Goal: Transaction & Acquisition: Purchase product/service

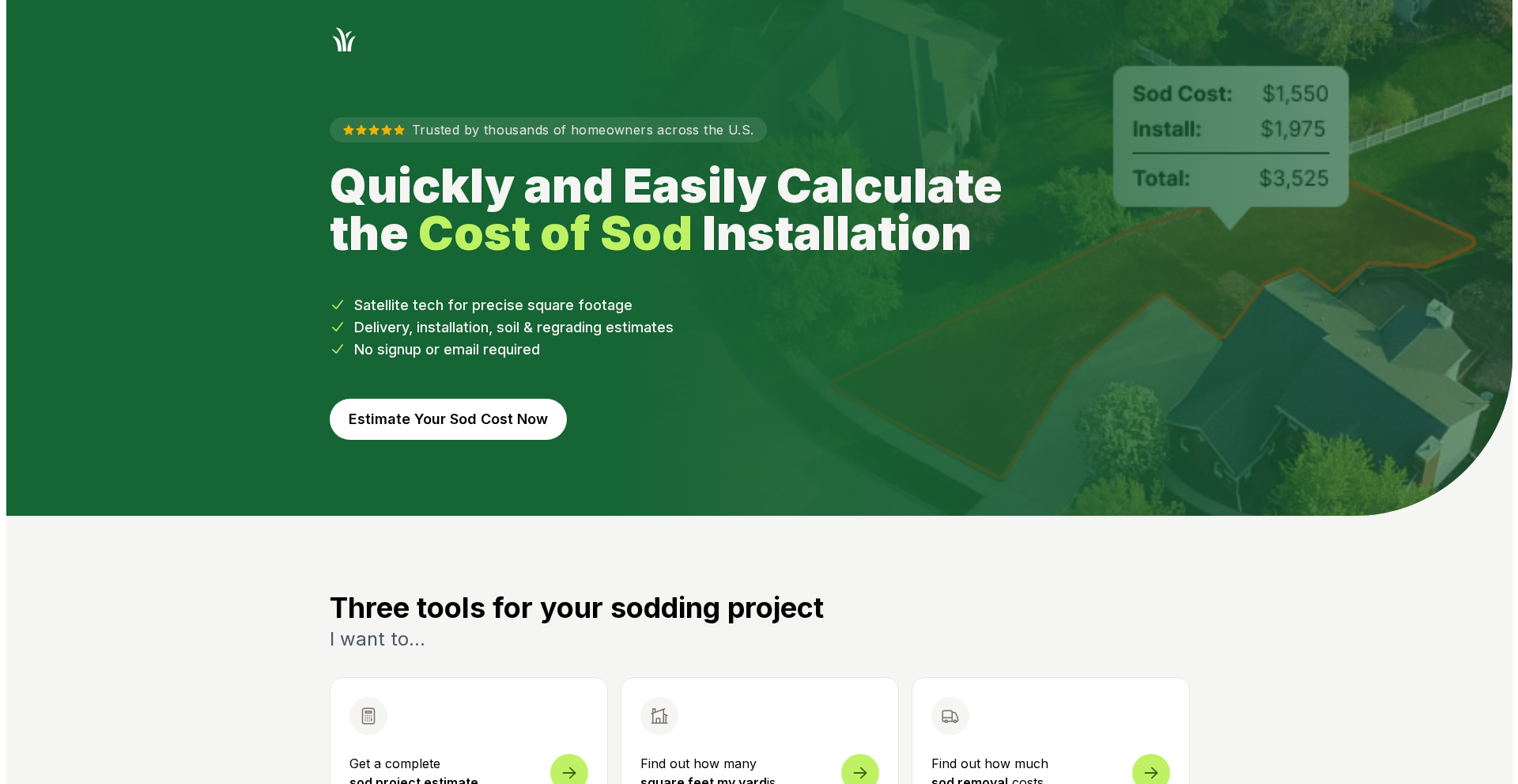
scroll to position [316, 0]
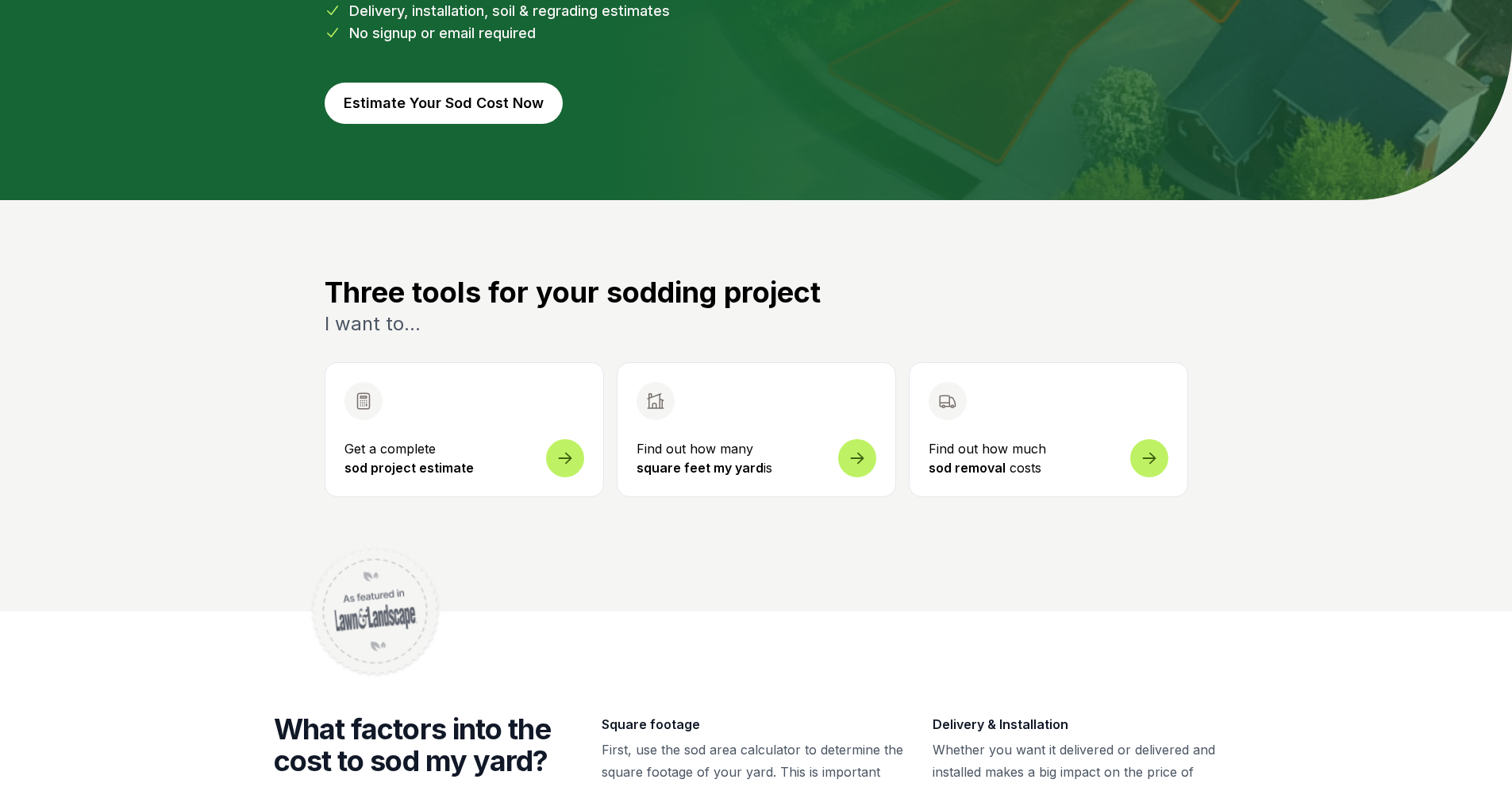
click at [560, 449] on icon "Open sod measurement and cost calculator" at bounding box center [564, 452] width 19 height 19
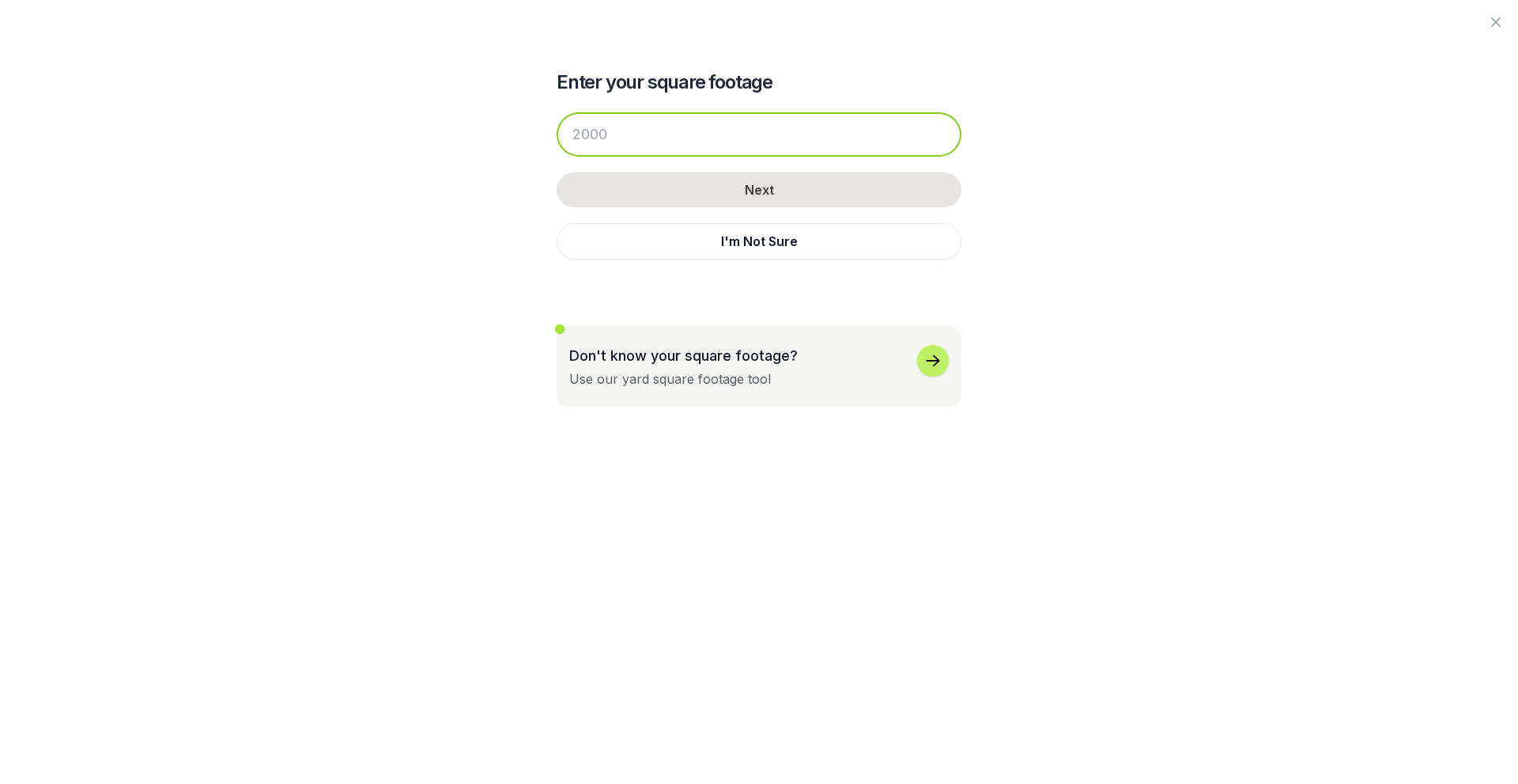
click at [601, 127] on input "number" at bounding box center [759, 135] width 405 height 44
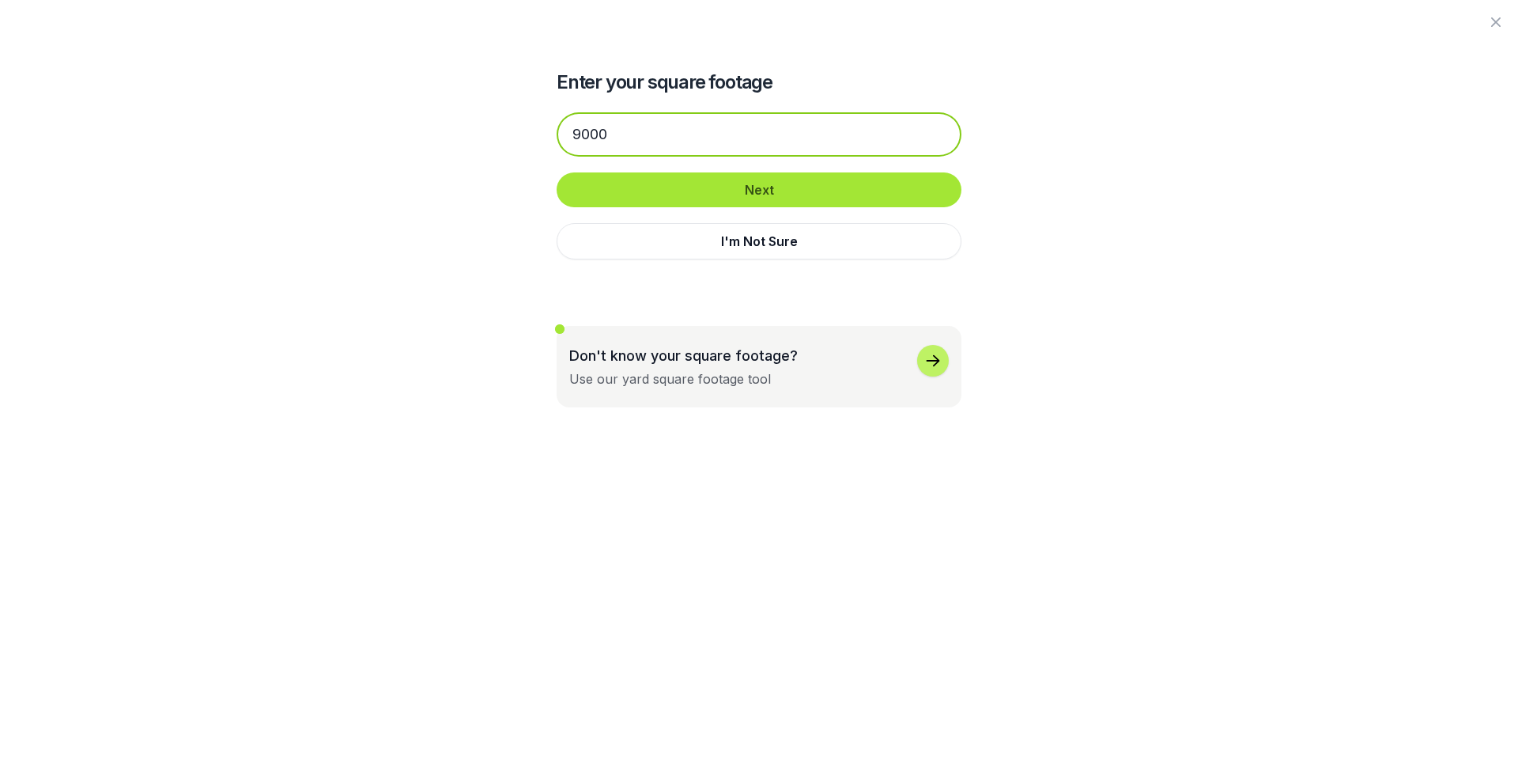
type input "9000"
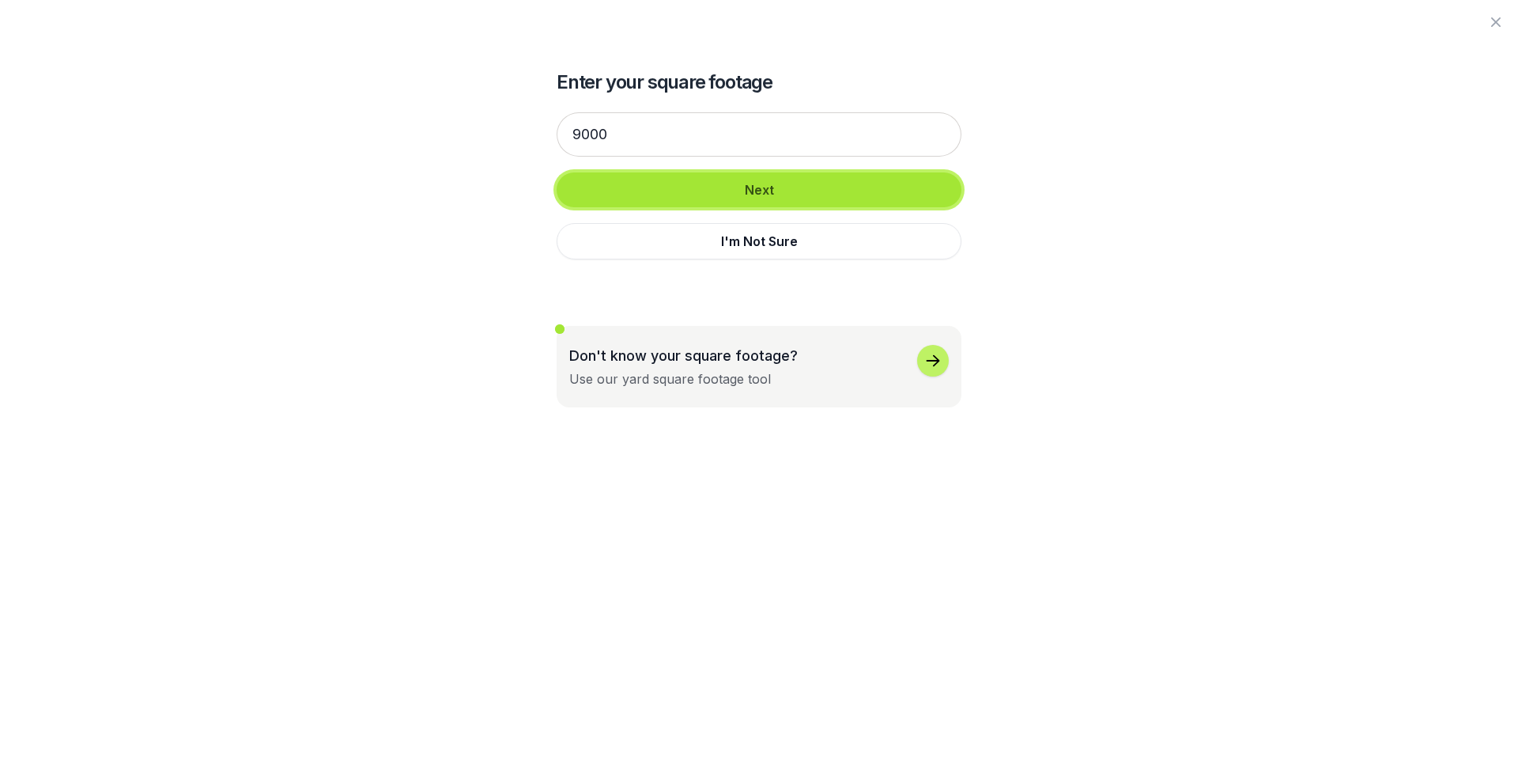
click at [661, 187] on button "Next" at bounding box center [759, 190] width 405 height 34
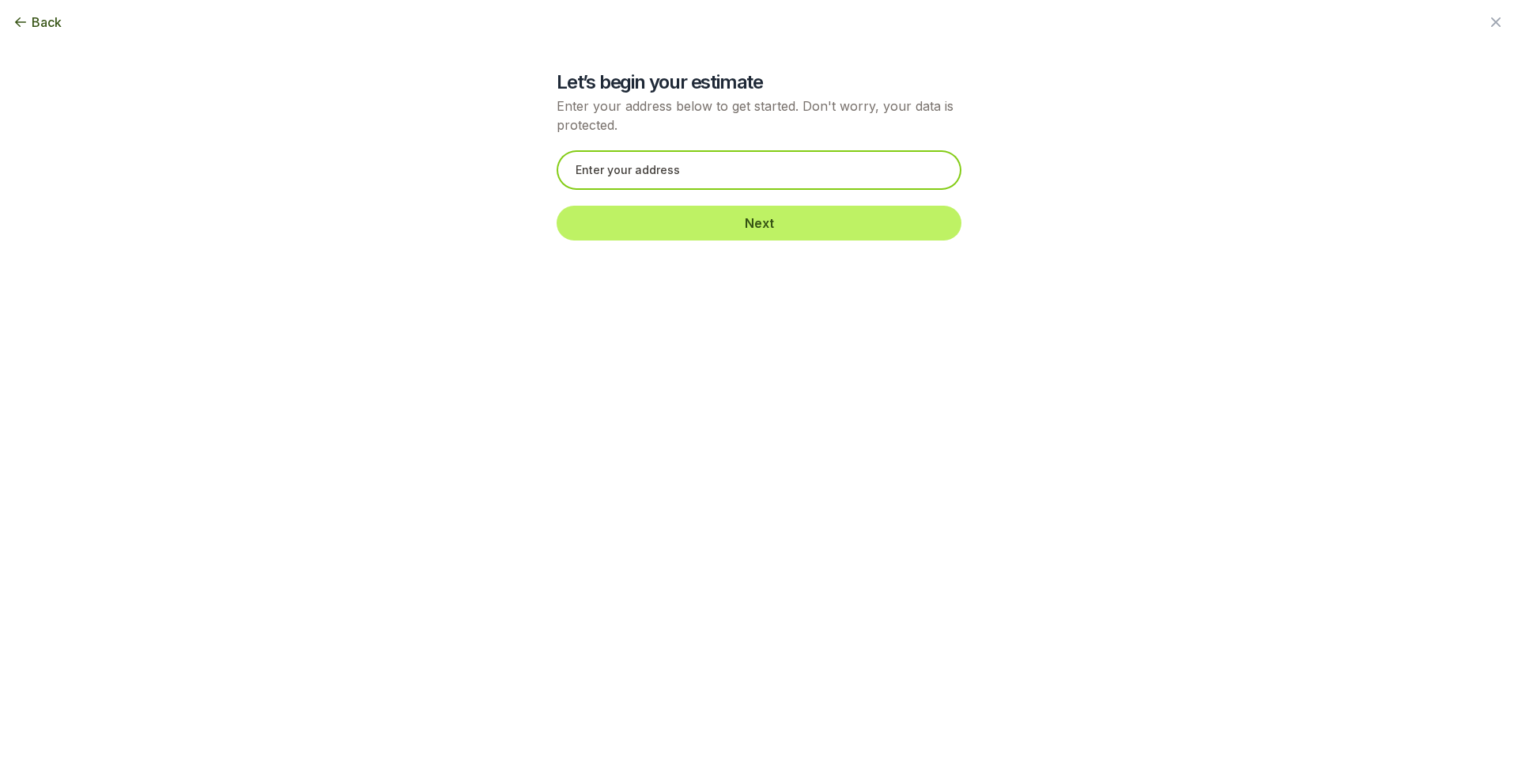
click at [654, 172] on input "text" at bounding box center [759, 170] width 405 height 39
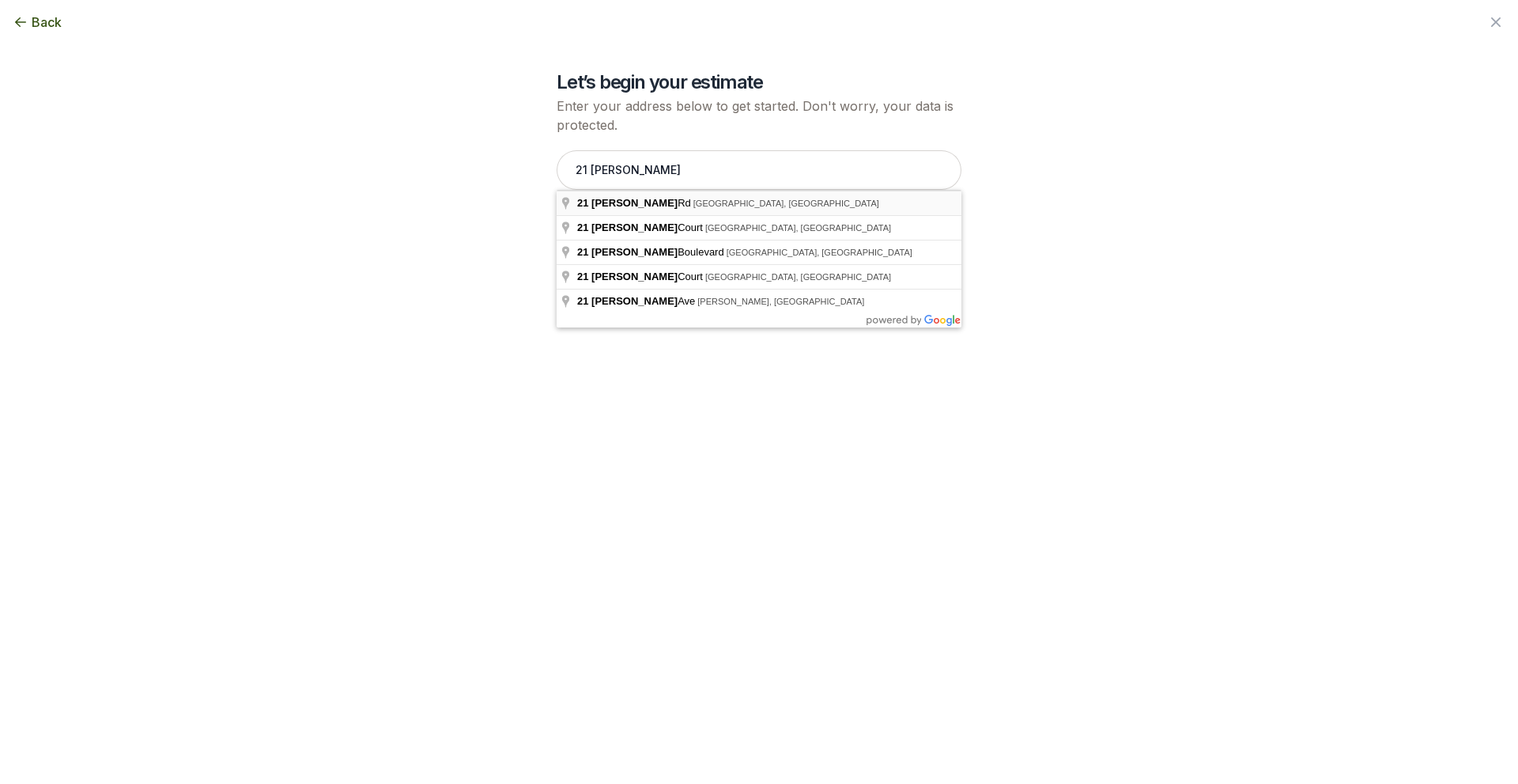
type input "[STREET_ADDRESS][PERSON_NAME]"
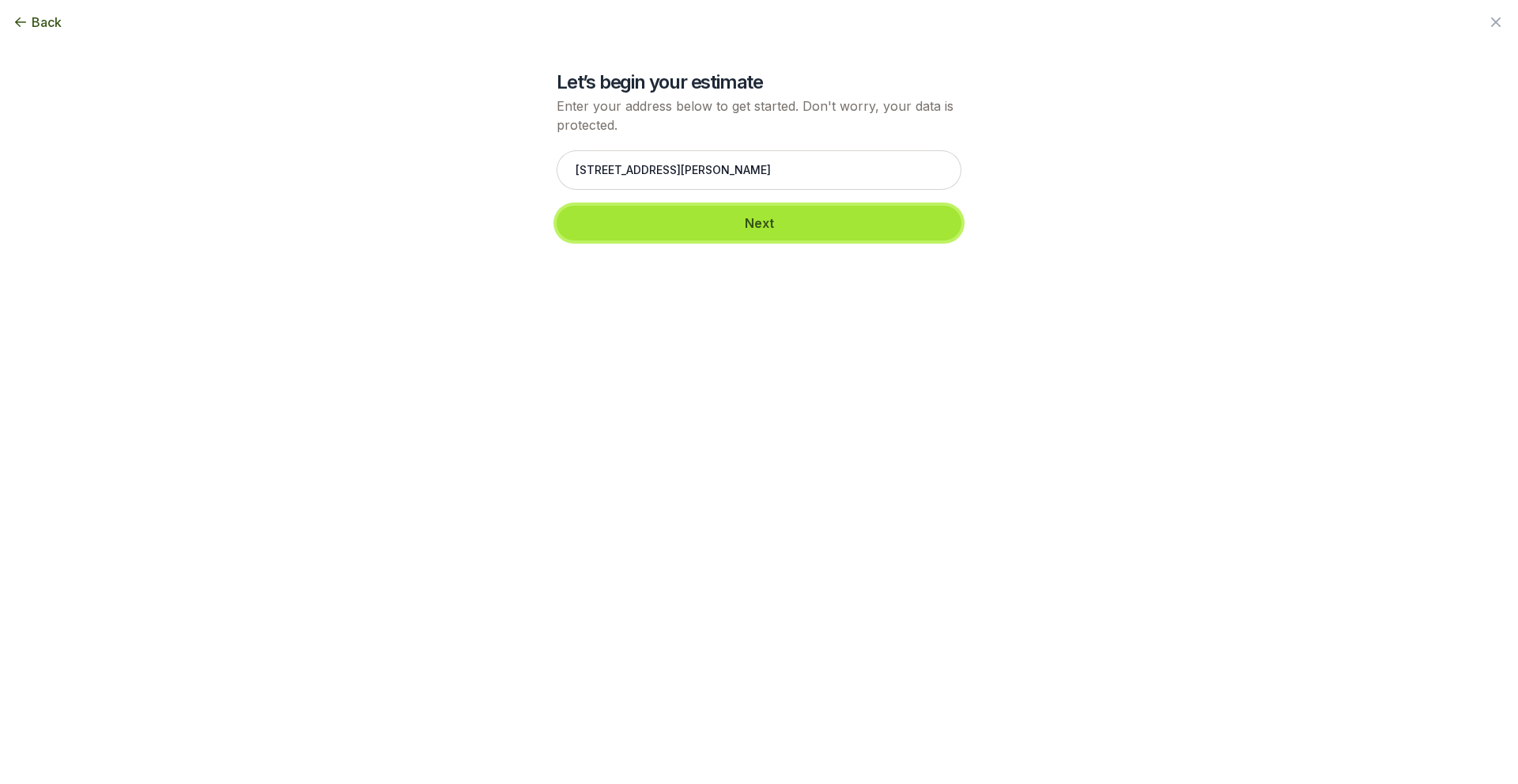
click at [757, 227] on button "Next" at bounding box center [759, 222] width 405 height 34
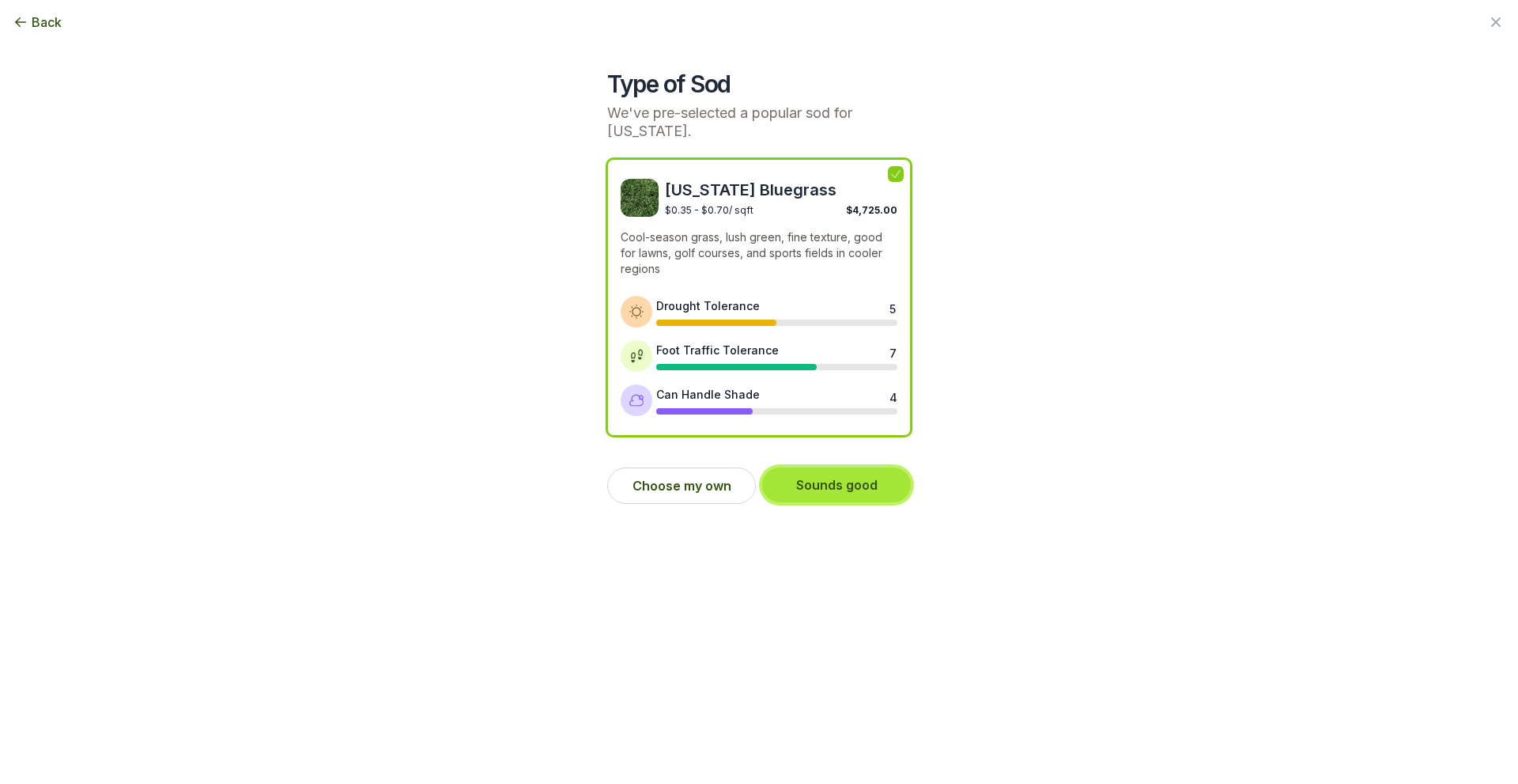
click at [819, 483] on button "Sounds good" at bounding box center [837, 484] width 149 height 34
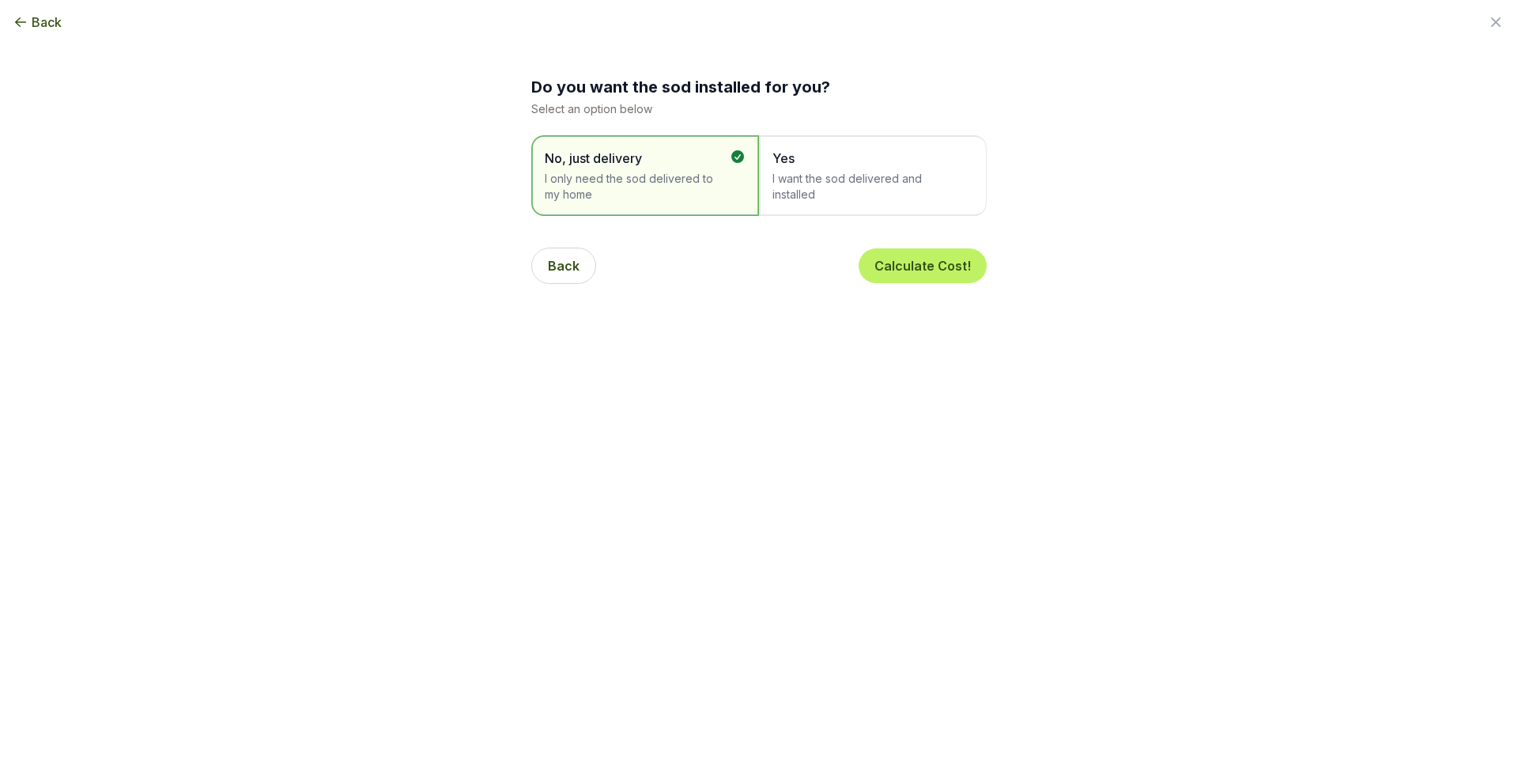
click at [825, 170] on span "Yes I want the sod delivered and installed" at bounding box center [864, 176] width 185 height 54
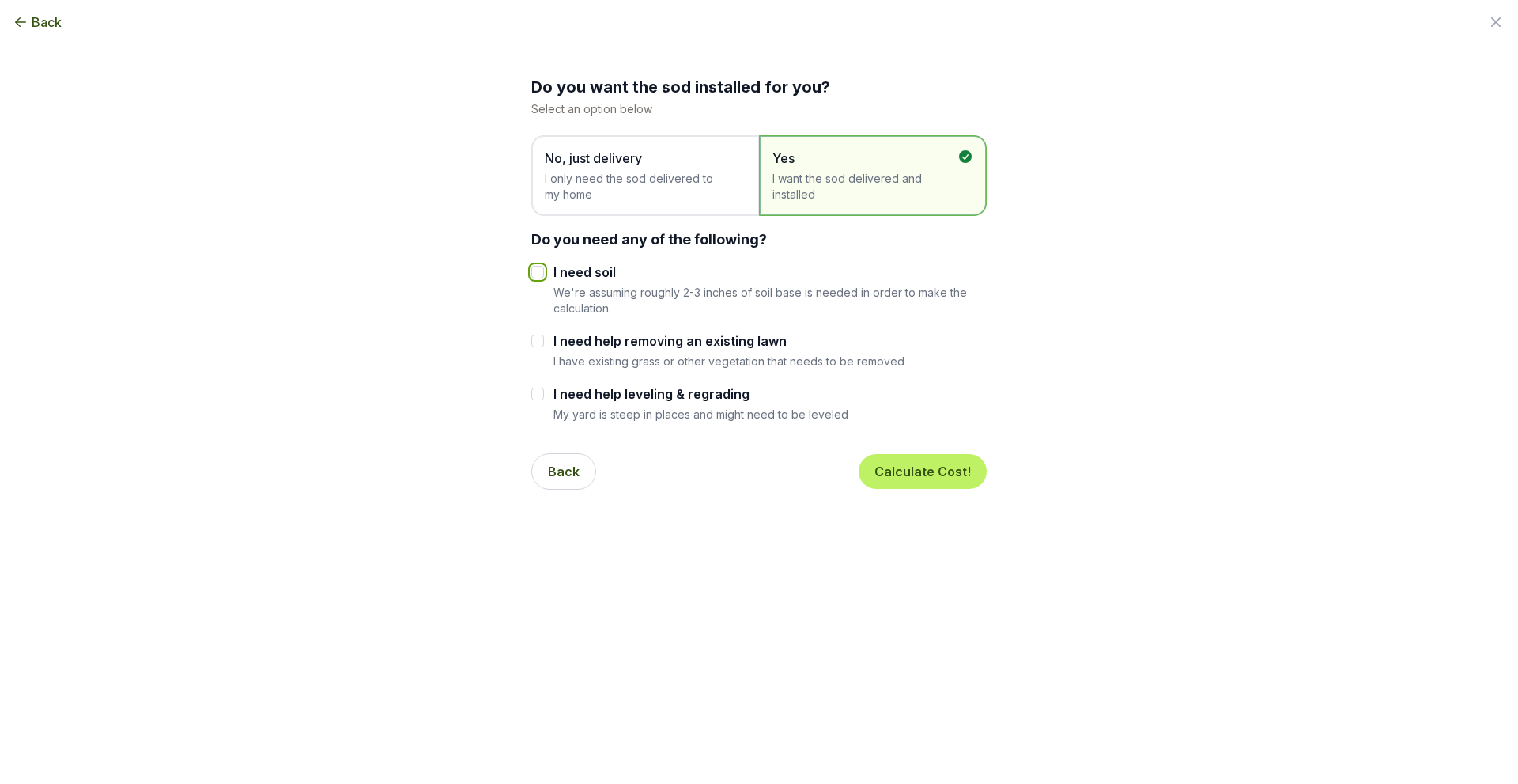
click at [531, 268] on input "I need soil" at bounding box center [537, 272] width 12 height 12
checkbox input "true"
click at [540, 337] on input "I need help removing an existing lawn" at bounding box center [537, 340] width 12 height 12
checkbox input "true"
click at [534, 395] on input "I need help leveling & regrading" at bounding box center [537, 393] width 12 height 12
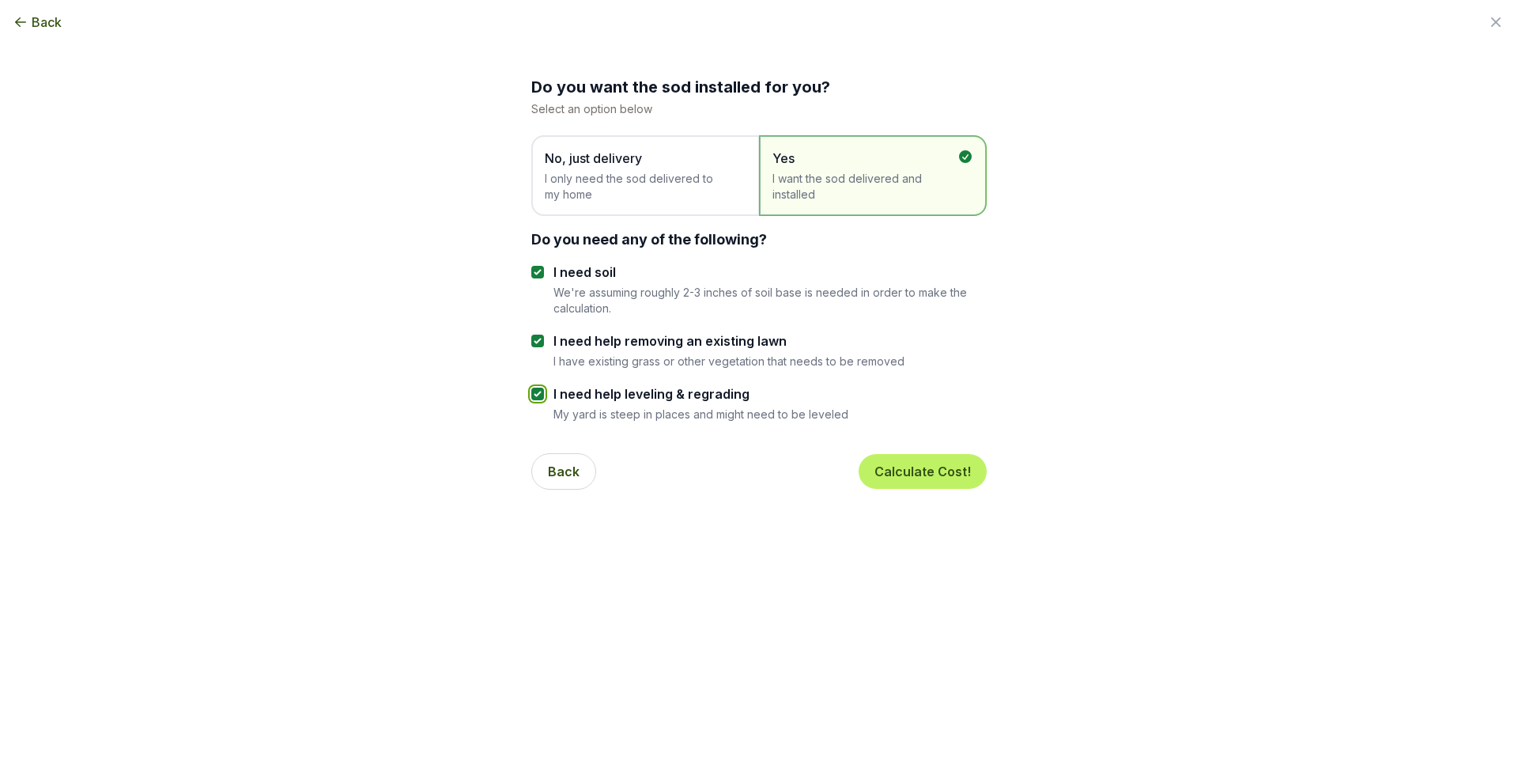
checkbox input "true"
click at [933, 479] on button "Calculate Cost!" at bounding box center [923, 471] width 128 height 34
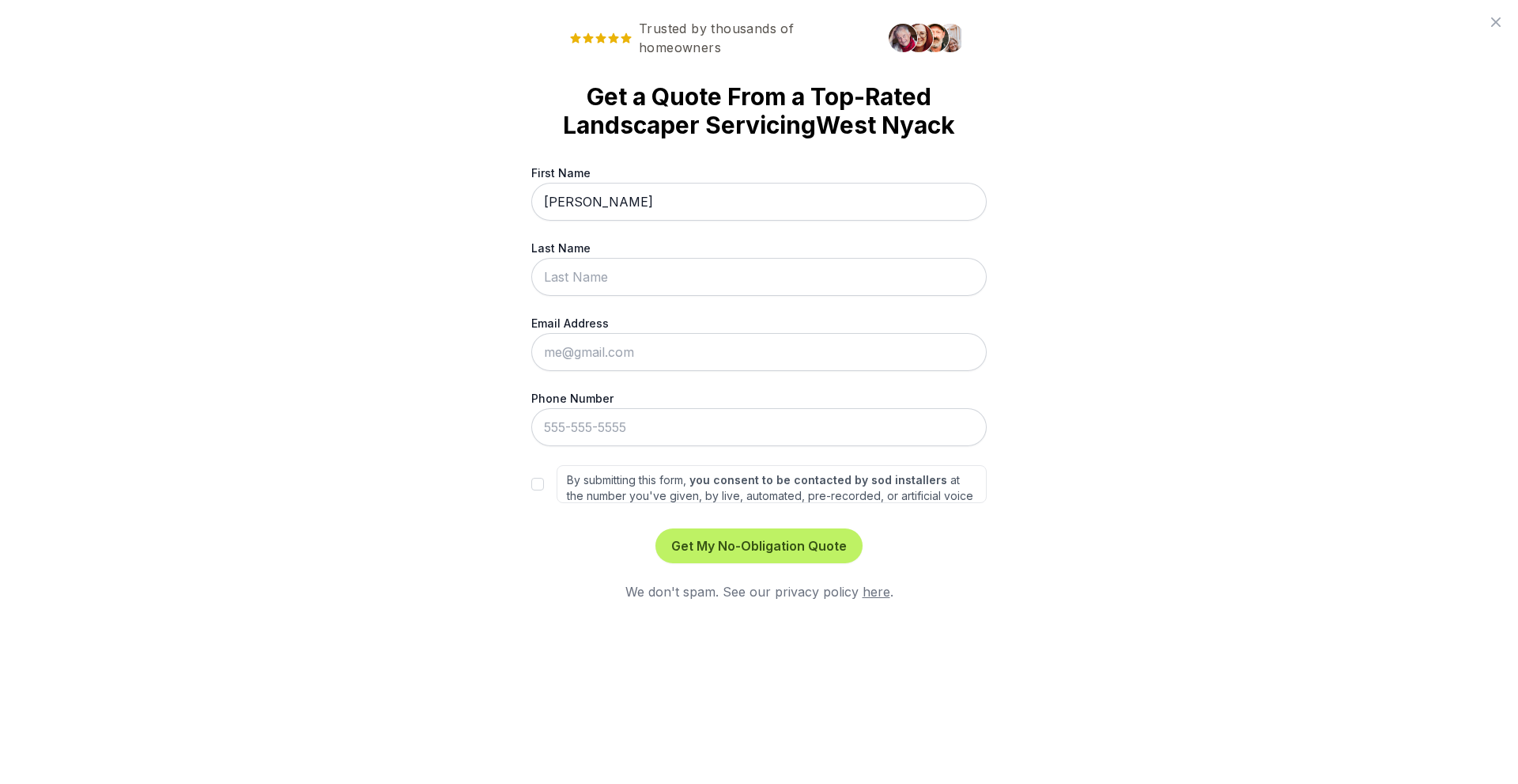
type input "[PERSON_NAME]"
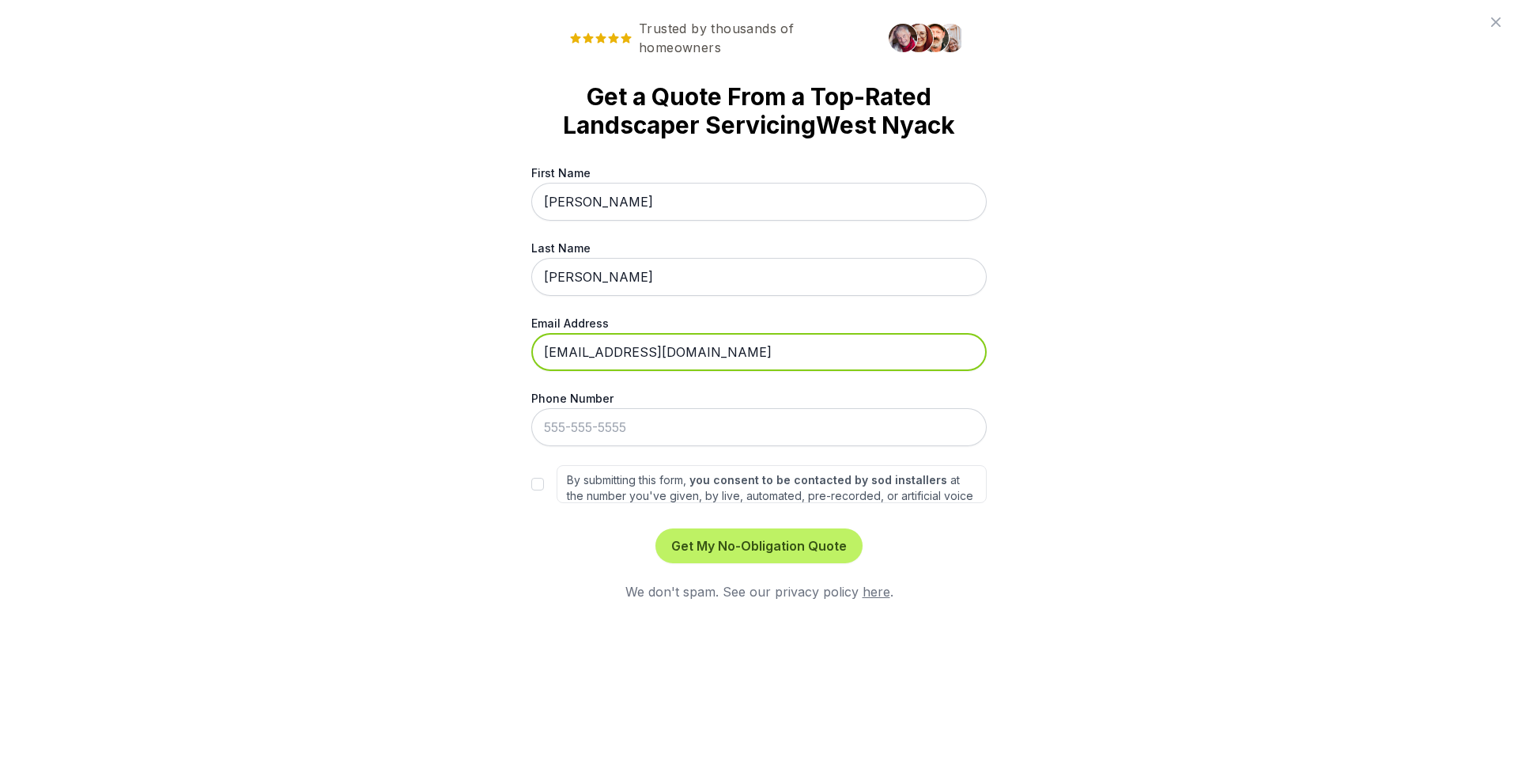
type input "[EMAIL_ADDRESS][DOMAIN_NAME]"
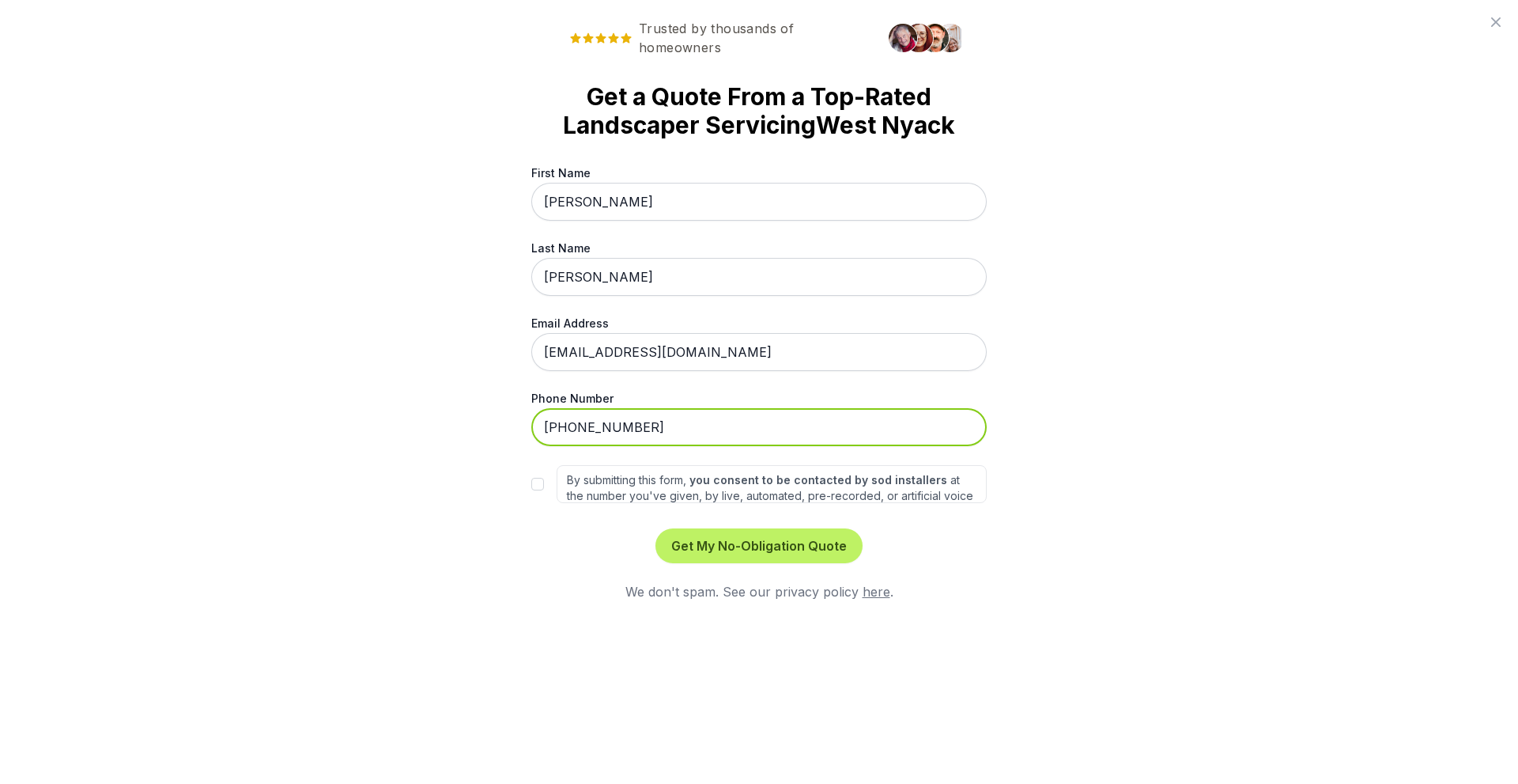
type input "[PHONE_NUMBER]"
click at [534, 477] on div "By submitting this form, you consent to be contacted by sod installers at the n…" at bounding box center [759, 484] width 456 height 38
click at [539, 484] on input "By submitting this form, you consent to be contacted by sod installers at the n…" at bounding box center [537, 484] width 12 height 12
checkbox input "true"
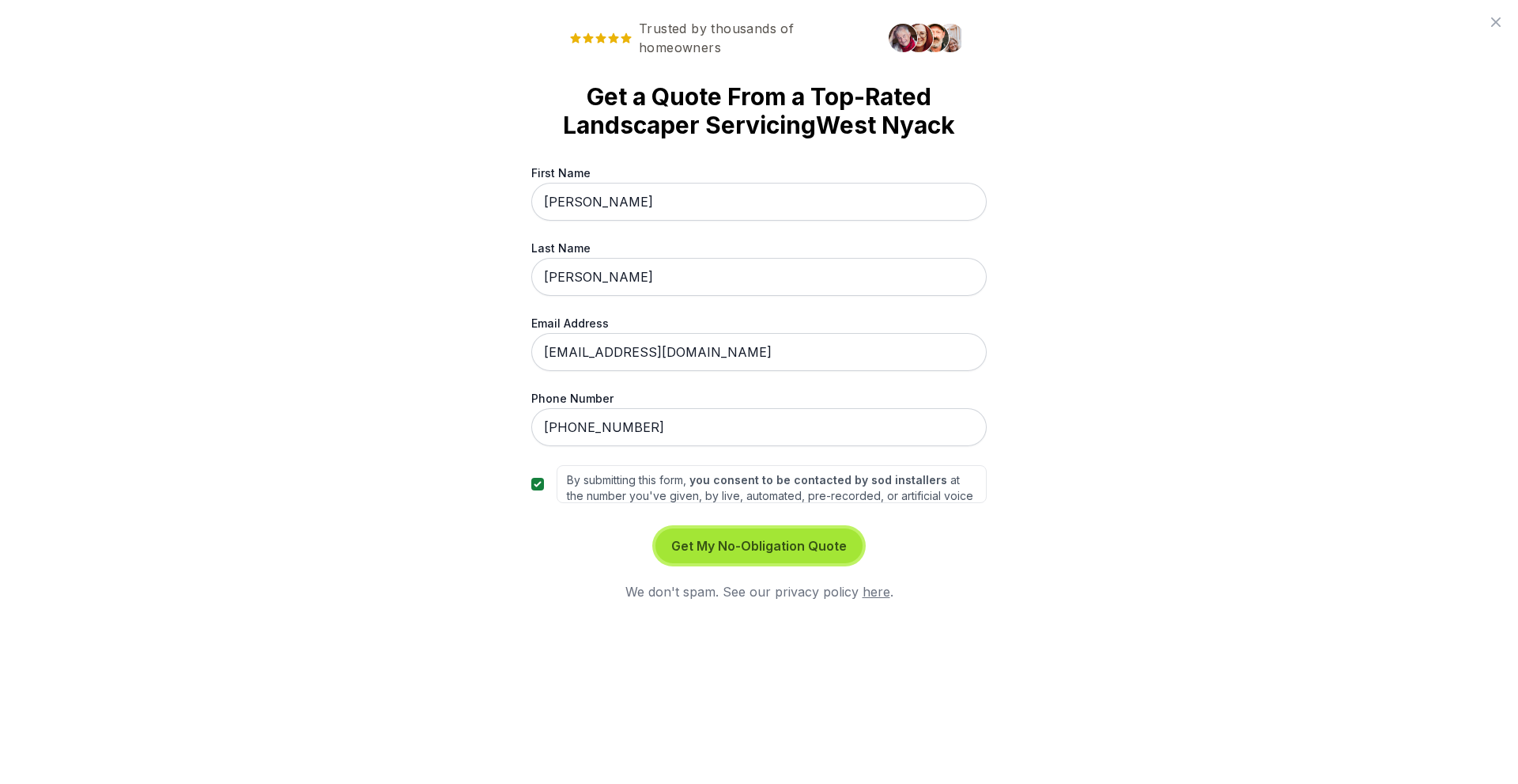
click at [738, 547] on button "Get My No-Obligation Quote" at bounding box center [759, 545] width 207 height 34
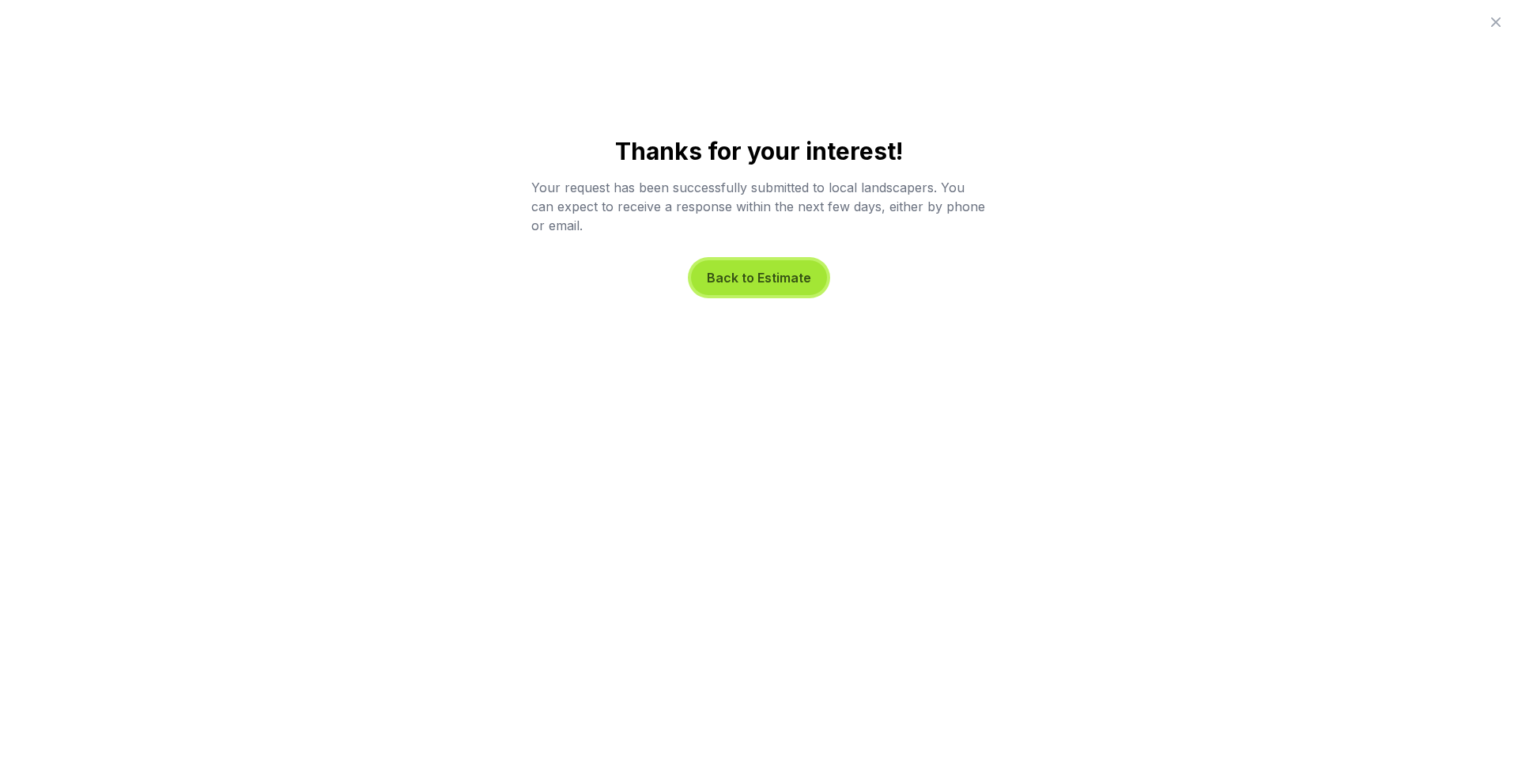
click at [772, 277] on button "Back to Estimate" at bounding box center [759, 277] width 136 height 34
